Goal: Task Accomplishment & Management: Manage account settings

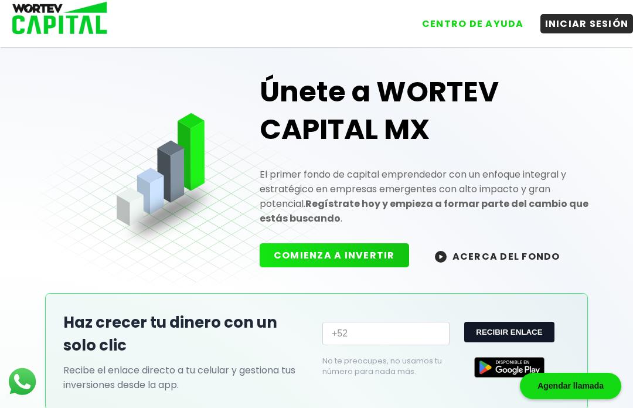
click at [594, 26] on button "INICIAR SESIÓN" at bounding box center [587, 23] width 93 height 19
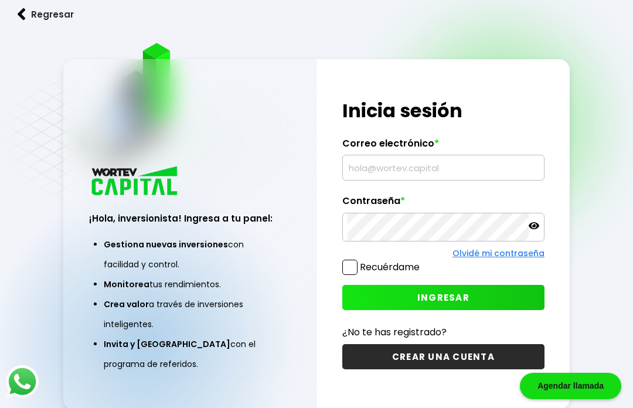
click at [450, 180] on input "text" at bounding box center [444, 167] width 192 height 25
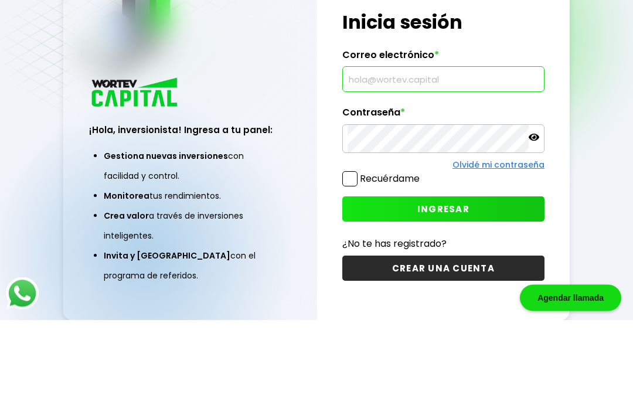
type input "[EMAIL_ADDRESS][DOMAIN_NAME]"
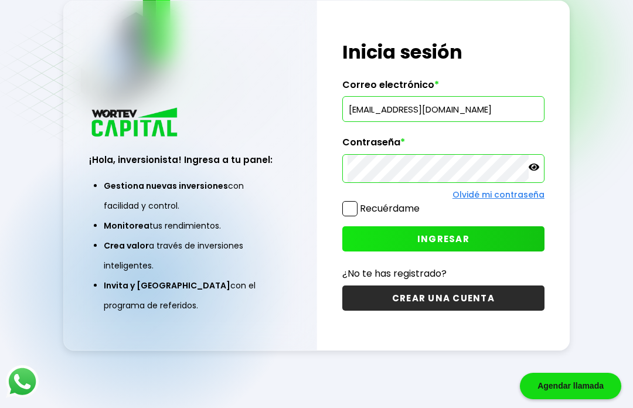
click at [444, 233] on span "INGRESAR" at bounding box center [444, 239] width 52 height 12
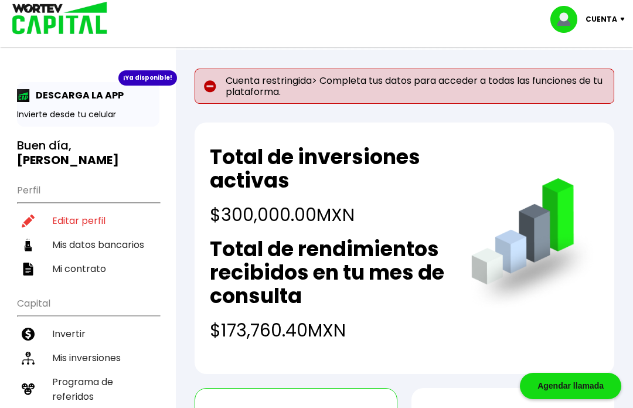
click at [86, 209] on li "Editar perfil" at bounding box center [88, 221] width 143 height 24
select select "Hombre"
select select "Licenciatura"
select select "MX"
select select "Santander"
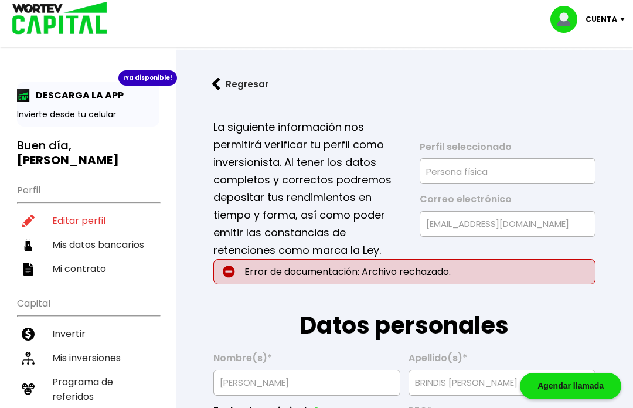
type input "[DATE]"
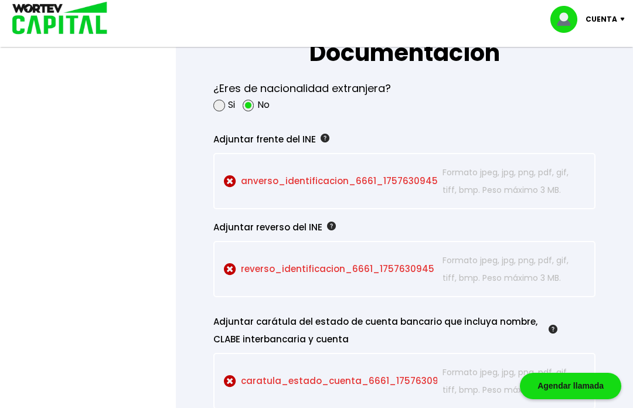
scroll to position [1066, 0]
click at [379, 199] on p "anverso_identificacion_6661_1757630945 Seleccionar archivo" at bounding box center [330, 181] width 213 height 35
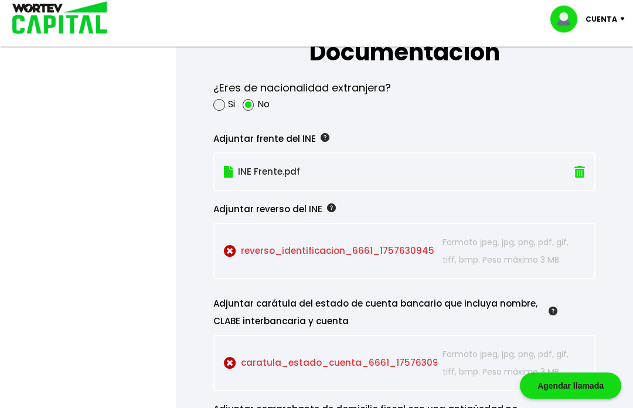
scroll to position [1067, 0]
click at [370, 269] on p "reverso_identificacion_6661_1757630945 Seleccionar archivo" at bounding box center [330, 250] width 213 height 35
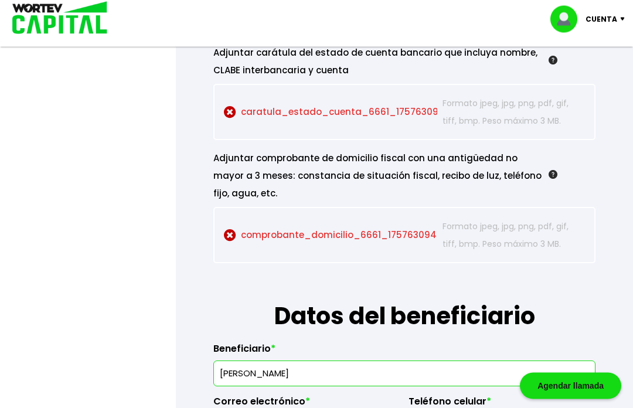
scroll to position [1301, 0]
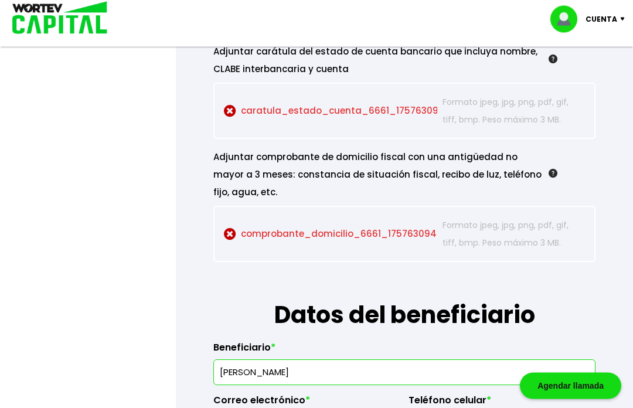
click at [344, 129] on p "caratula_estado_cuenta_6661_1757630945 Seleccionar archivo" at bounding box center [330, 111] width 213 height 35
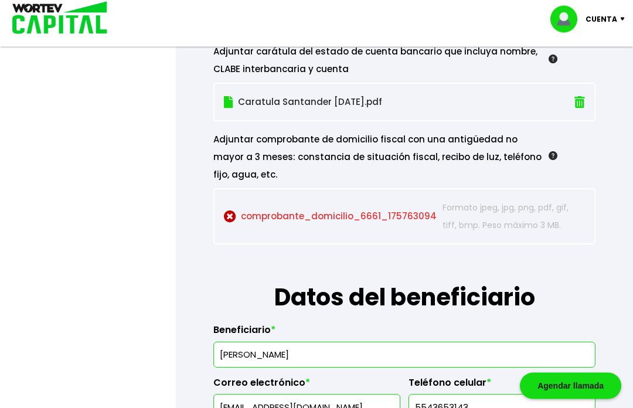
scroll to position [1301, 0]
click at [340, 234] on p "comprobante_domicilio_6661_1757630945 Seleccionar archivo" at bounding box center [330, 216] width 213 height 35
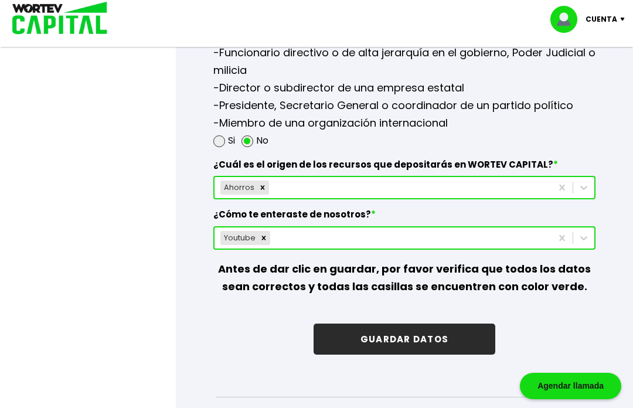
scroll to position [1726, 0]
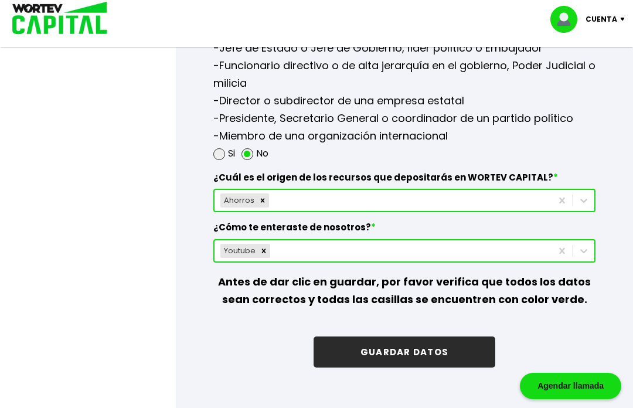
click at [409, 368] on button "GUARDAR DATOS" at bounding box center [405, 352] width 182 height 31
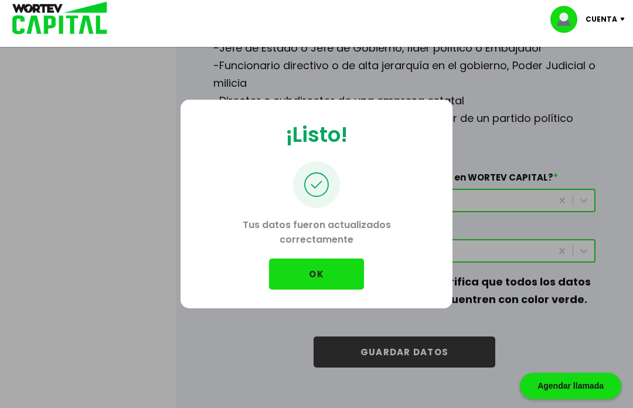
click at [327, 290] on button "OK" at bounding box center [316, 274] width 95 height 31
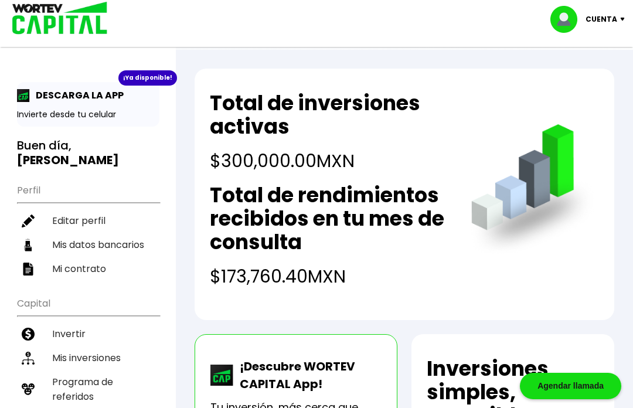
click at [98, 346] on li "Mis inversiones" at bounding box center [88, 358] width 143 height 24
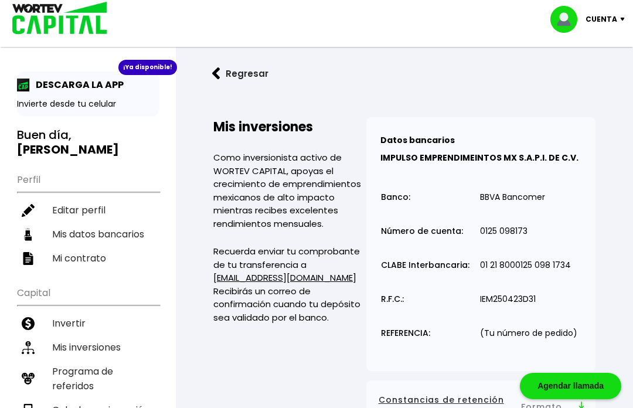
scroll to position [23, 0]
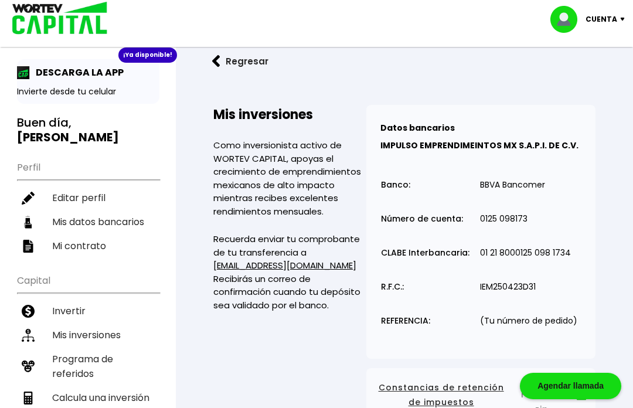
click at [110, 210] on li "Mis datos bancarios" at bounding box center [88, 222] width 143 height 24
select select "Santander"
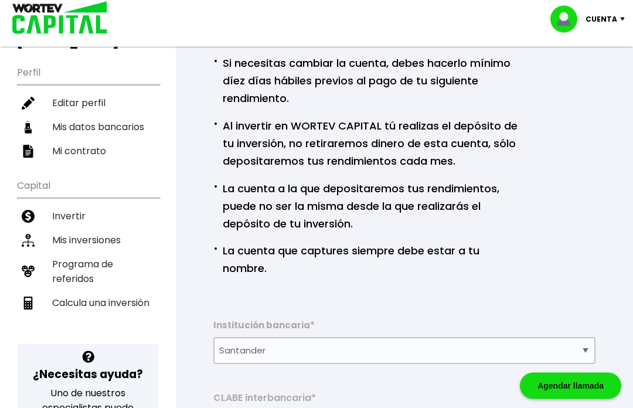
scroll to position [117, 0]
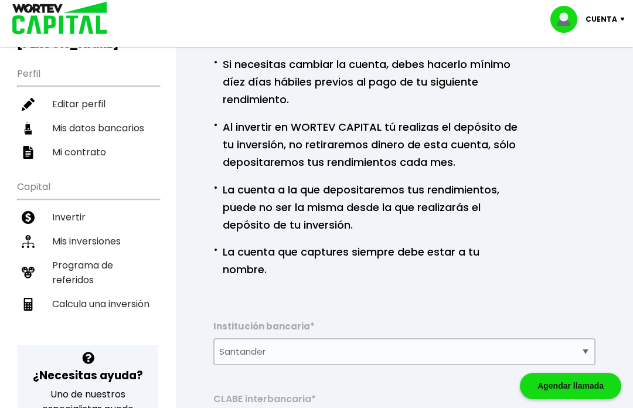
click at [112, 292] on li "Calcula una inversión" at bounding box center [88, 304] width 143 height 24
select select "1"
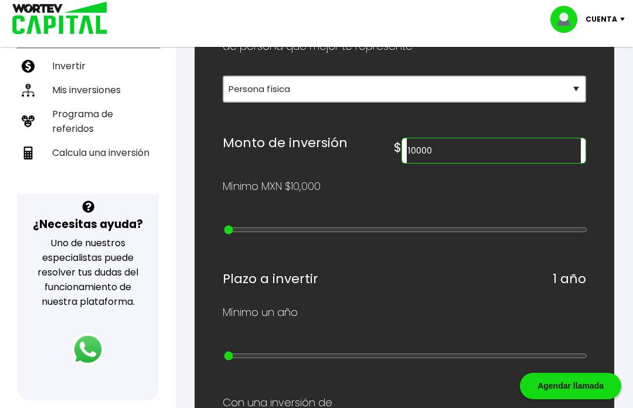
scroll to position [267, 0]
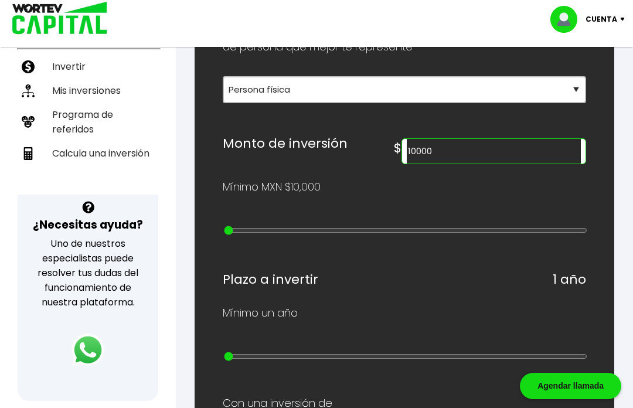
type input "20000"
type input "1"
type input "30000"
type input "2"
type input "40000"
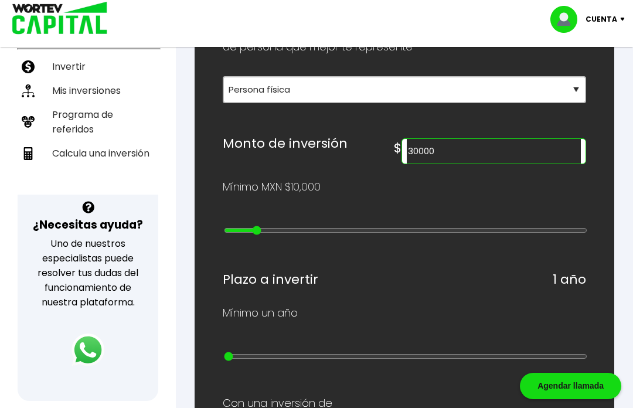
type input "3"
type input "50000"
type input "4"
type input "60000"
type input "5"
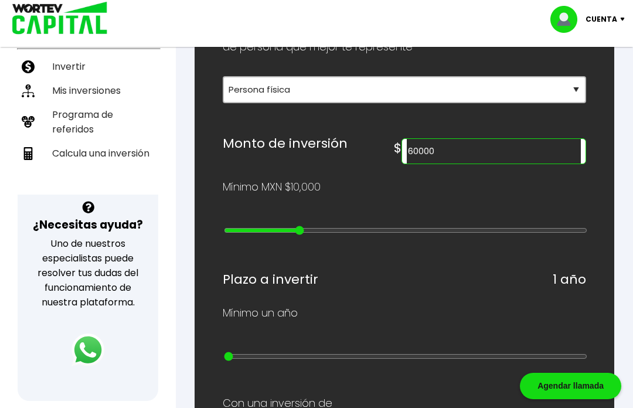
type input "70000"
type input "6"
type input "80000"
type input "7"
type input "90000"
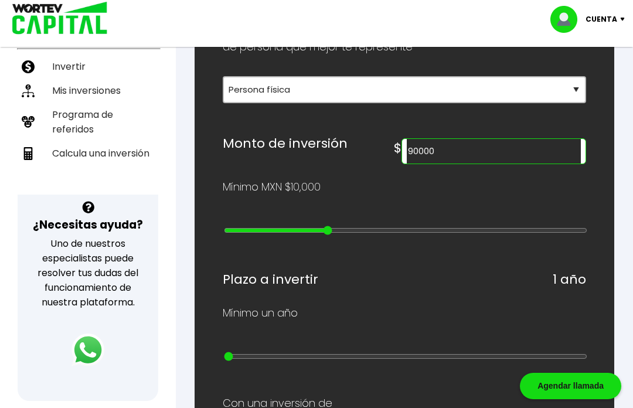
type input "8"
type input "100000"
type input "9"
type input "200000"
type input "10"
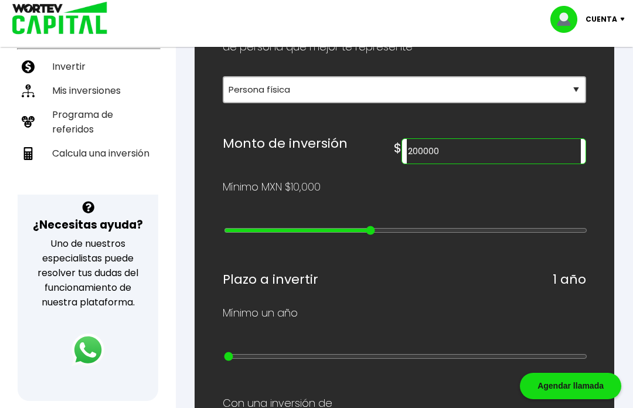
type input "300000"
type input "11"
type input "200000"
type input "10"
type input "100000"
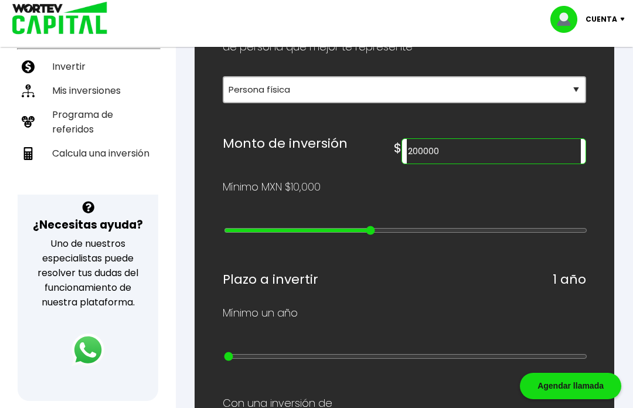
type input "9"
type input "90000"
type input "8"
type input "100000"
type input "9"
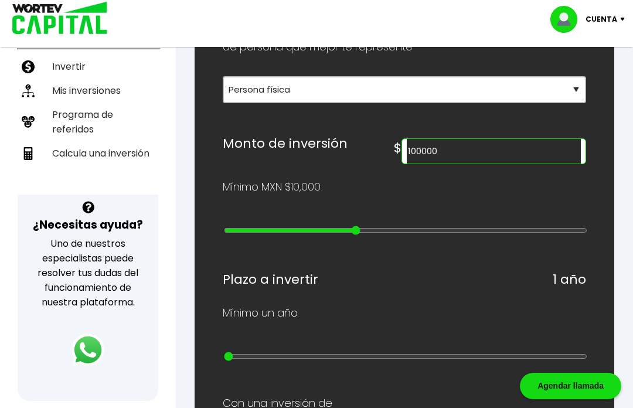
type input "200000"
type input "10"
type input "300000"
type input "11"
type input "400000"
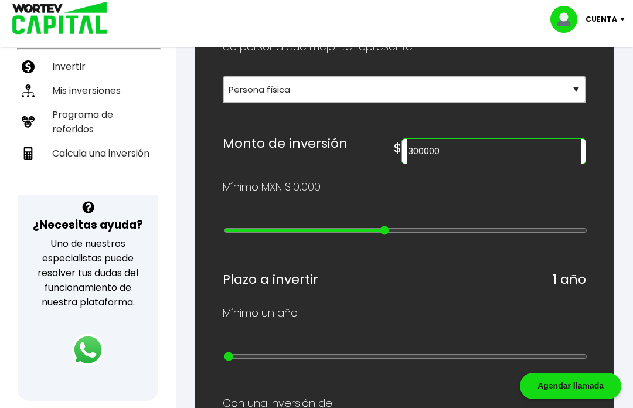
type input "12"
type input "300000"
type input "11"
click at [466, 155] on input "300000" at bounding box center [494, 151] width 174 height 25
click at [477, 148] on input "300000" at bounding box center [494, 151] width 174 height 25
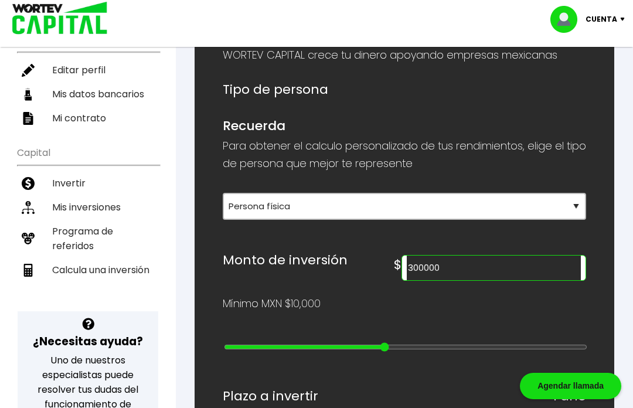
scroll to position [0, 0]
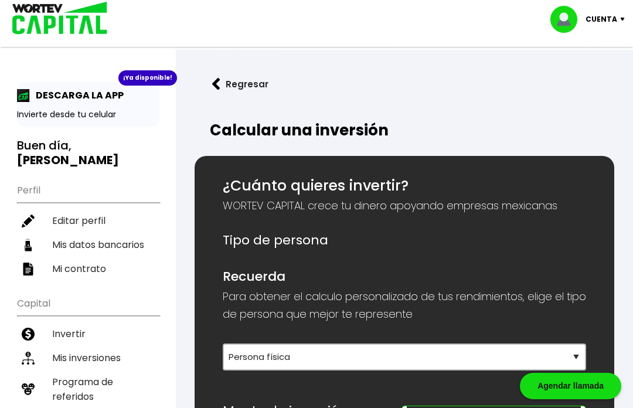
click at [77, 322] on li "Invertir" at bounding box center [88, 334] width 143 height 24
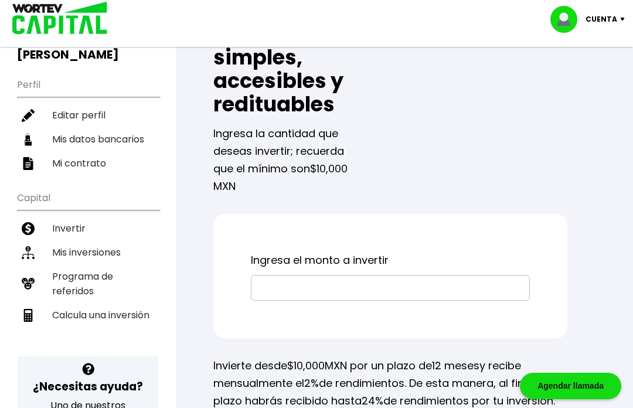
scroll to position [107, 0]
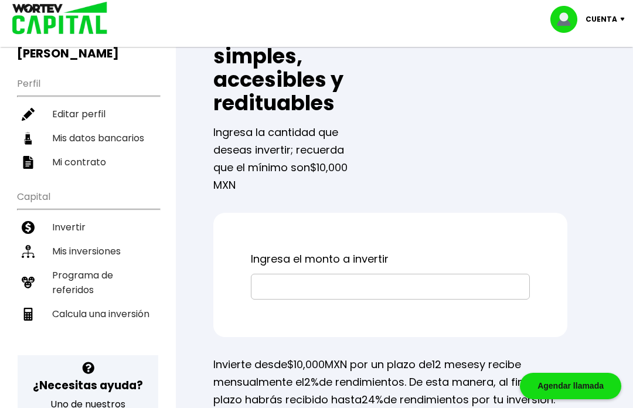
click at [114, 239] on li "Mis inversiones" at bounding box center [88, 251] width 143 height 24
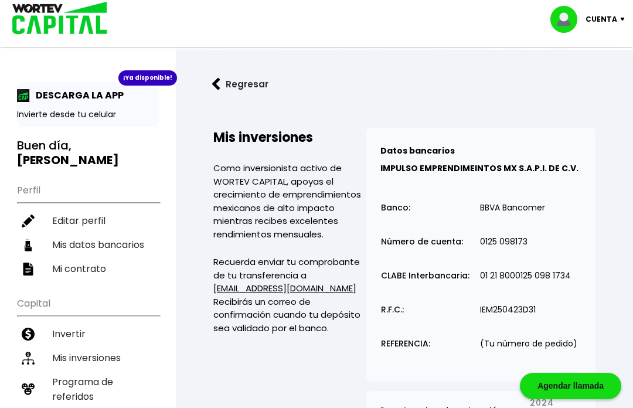
click at [615, 13] on p "Cuenta" at bounding box center [602, 20] width 32 height 18
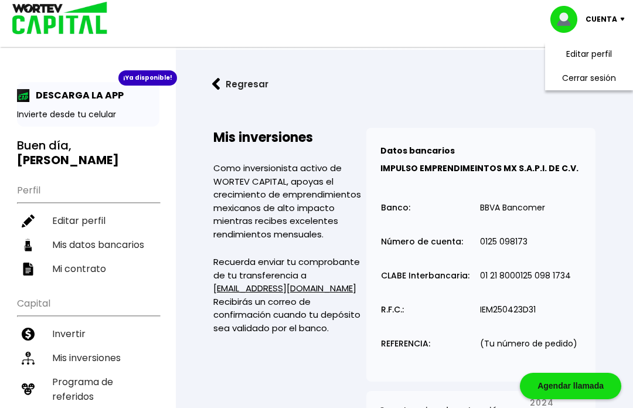
click at [599, 83] on li "Cerrar sesión" at bounding box center [590, 78] width 94 height 24
